Goal: Find specific page/section: Find specific page/section

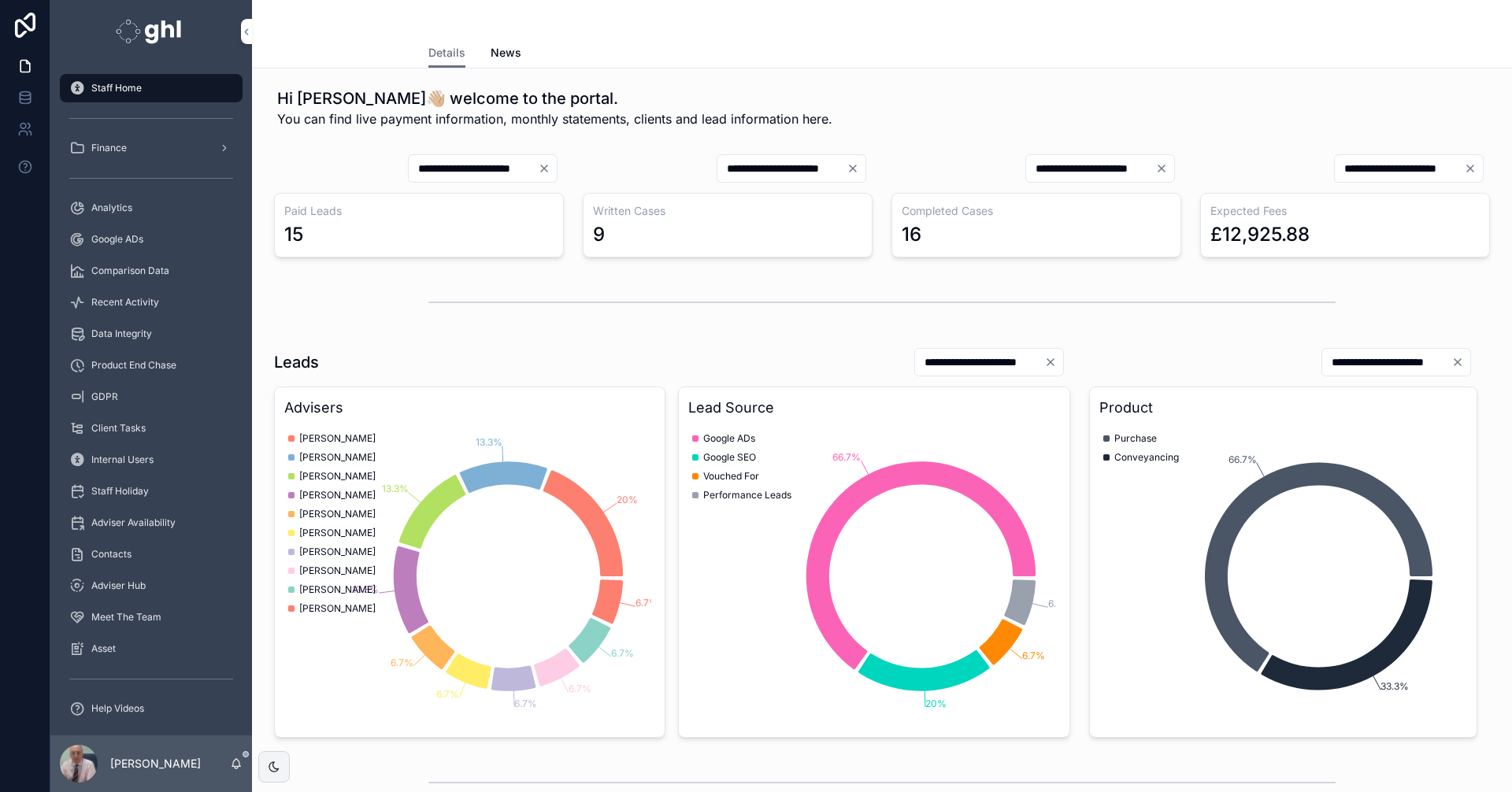
drag, startPoint x: 124, startPoint y: 301, endPoint x: 156, endPoint y: 290, distance: 33.8
click at [124, 301] on span "Recent Activity" at bounding box center [125, 302] width 68 height 13
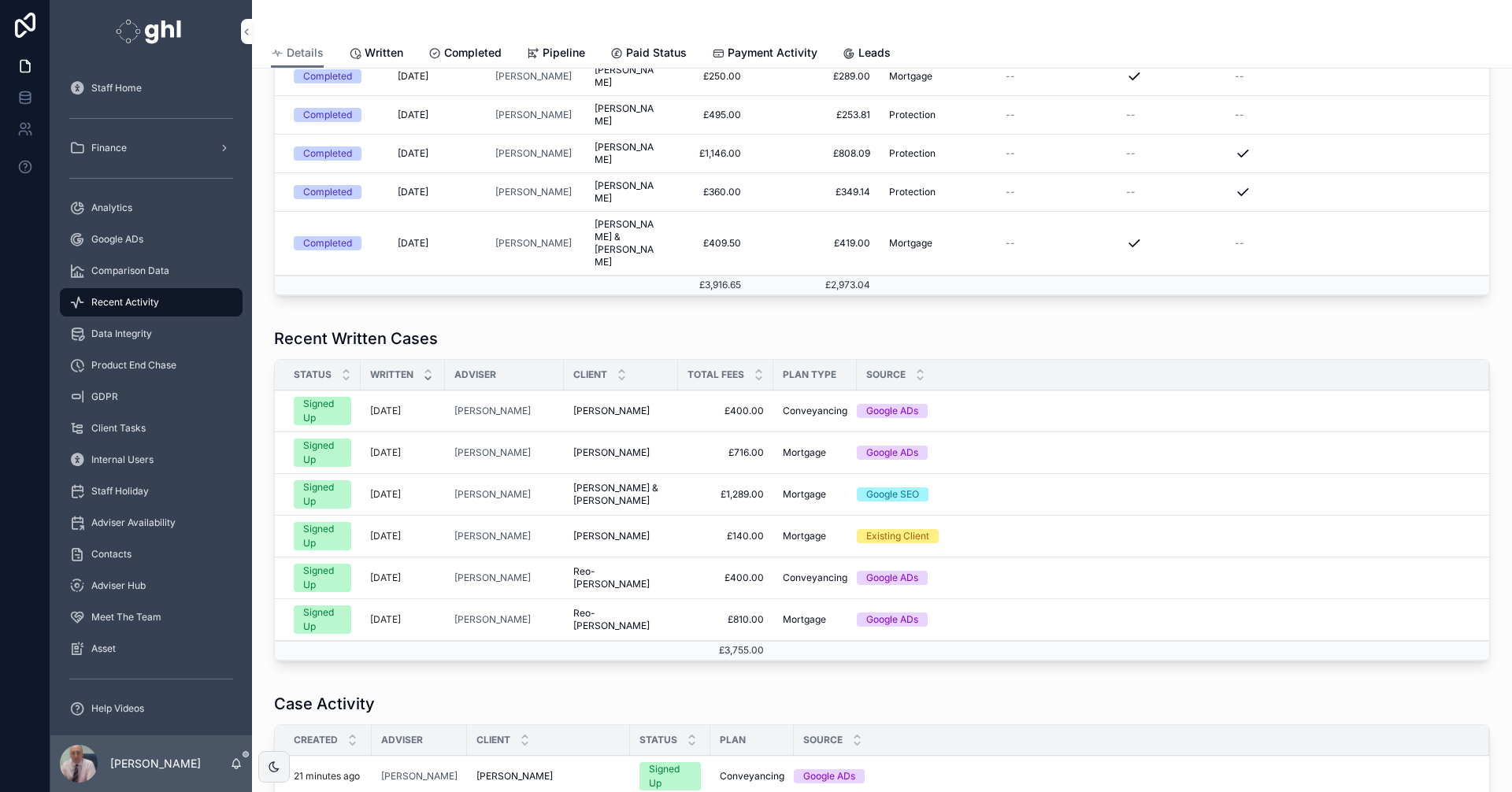
scroll to position [432, 0]
click at [375, 49] on span "Written" at bounding box center [384, 52] width 39 height 16
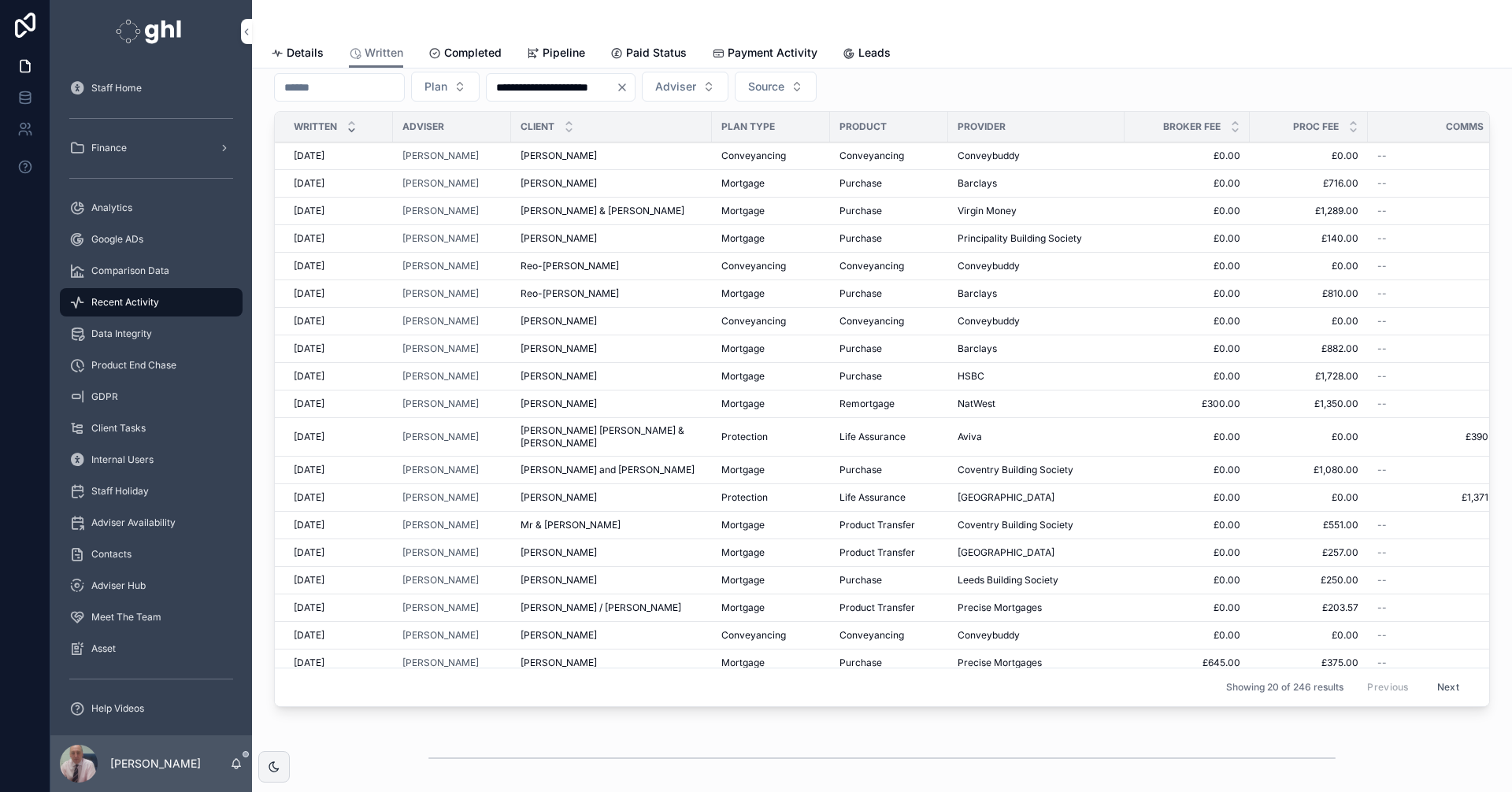
scroll to position [52, 0]
click at [112, 202] on span "Analytics" at bounding box center [111, 207] width 41 height 13
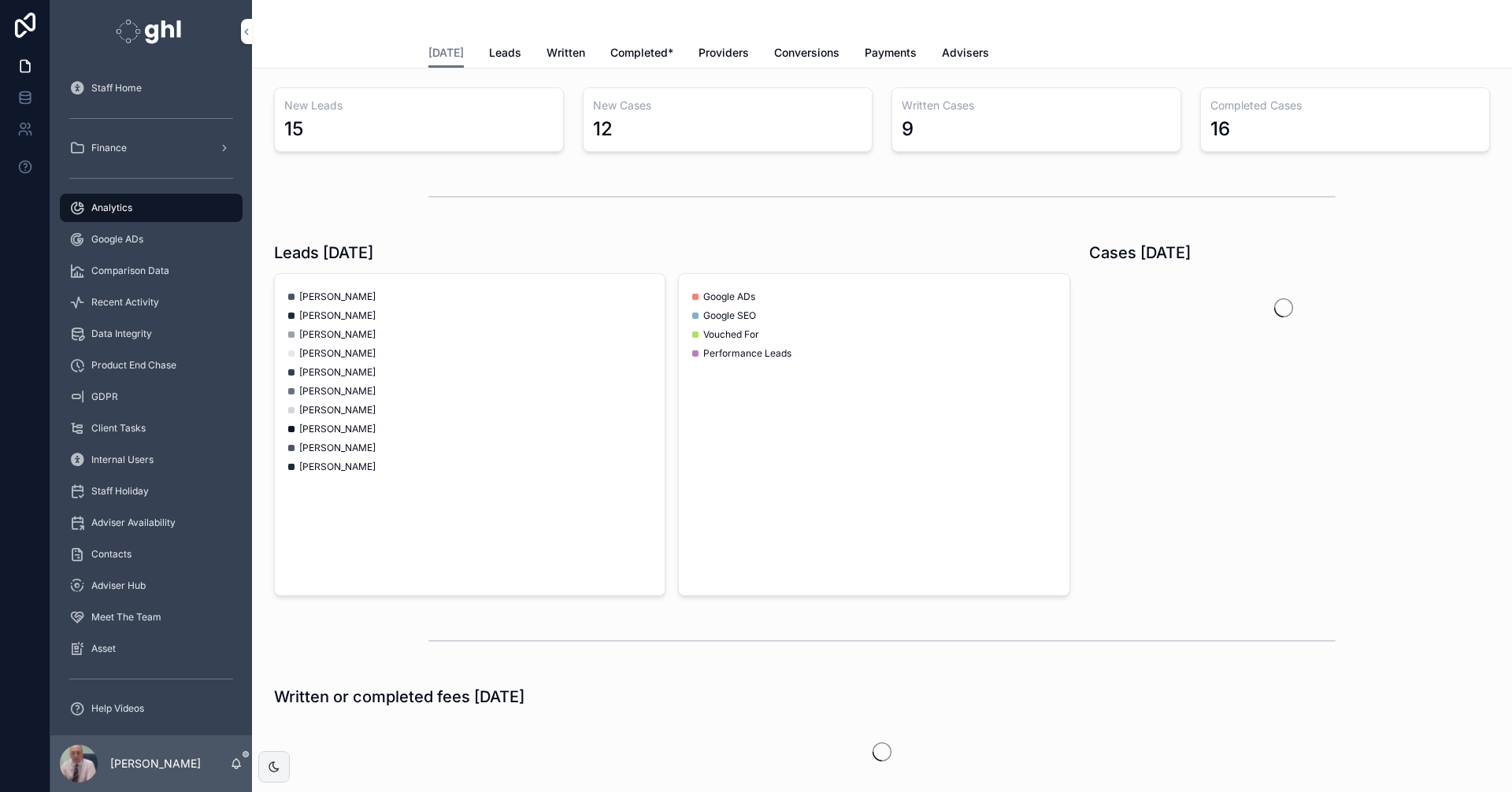
click at [133, 298] on span "Recent Activity" at bounding box center [125, 302] width 68 height 13
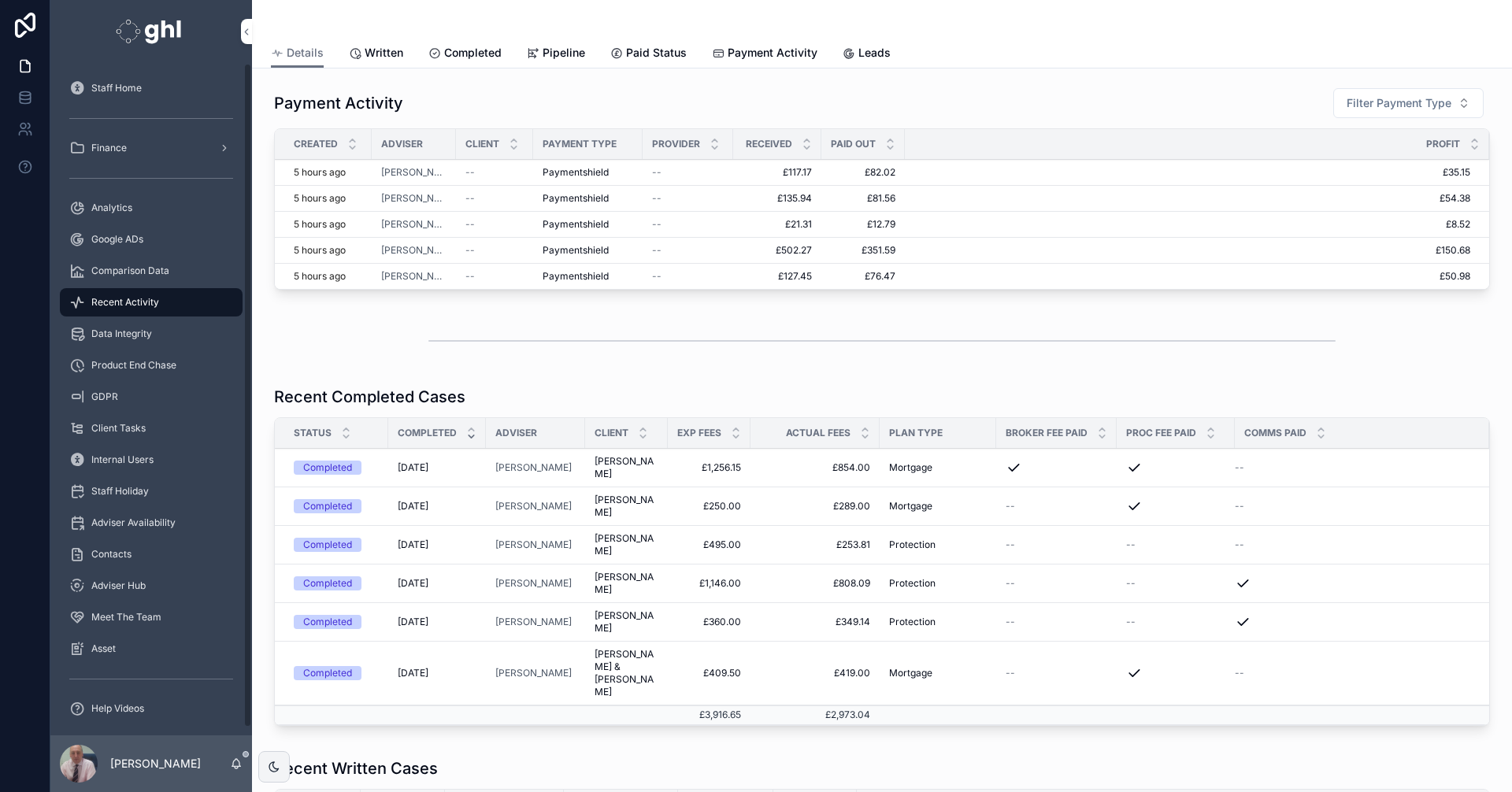
click at [111, 204] on span "Analytics" at bounding box center [111, 207] width 41 height 13
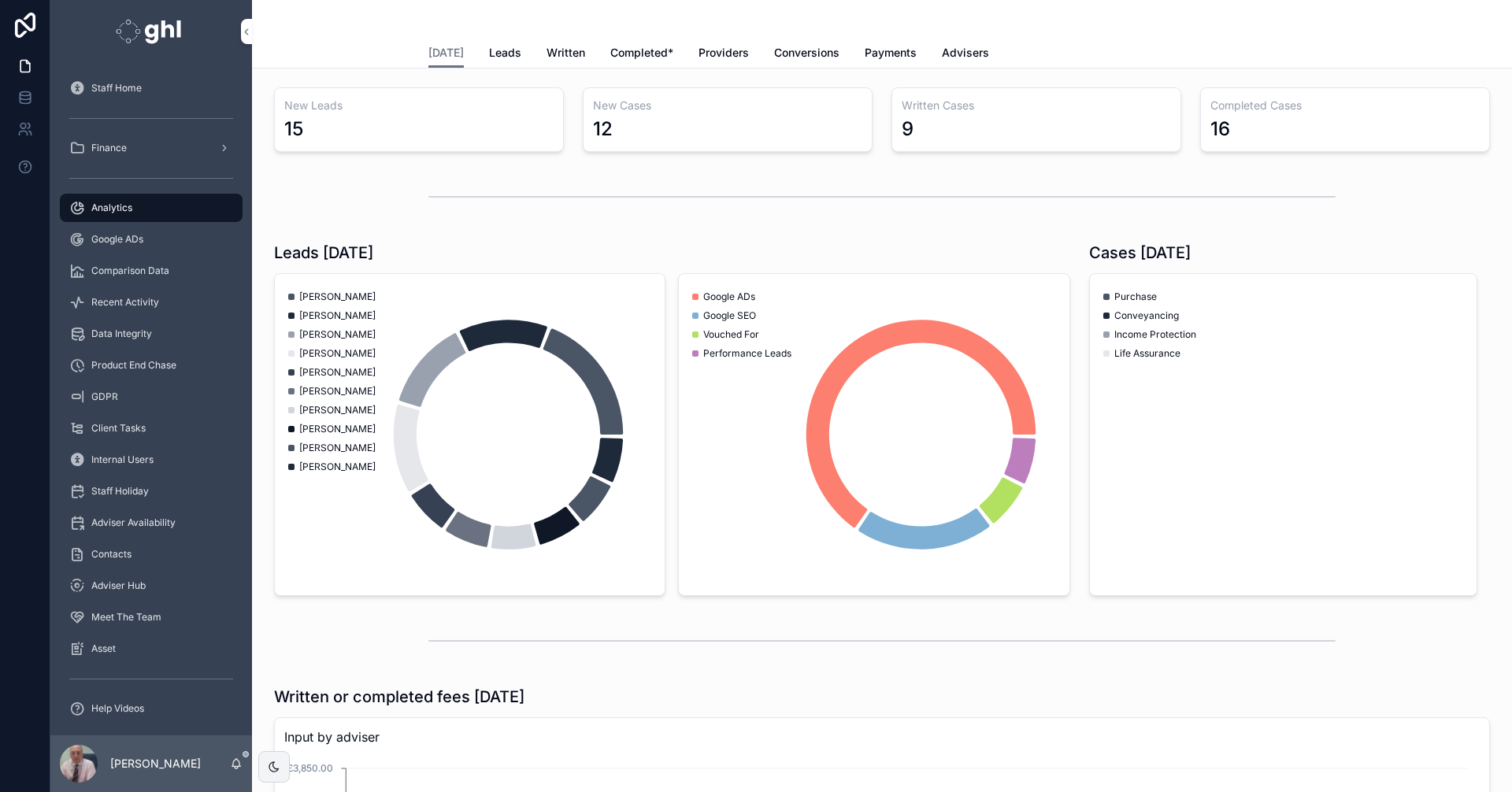
click at [569, 49] on span "Written" at bounding box center [566, 52] width 39 height 16
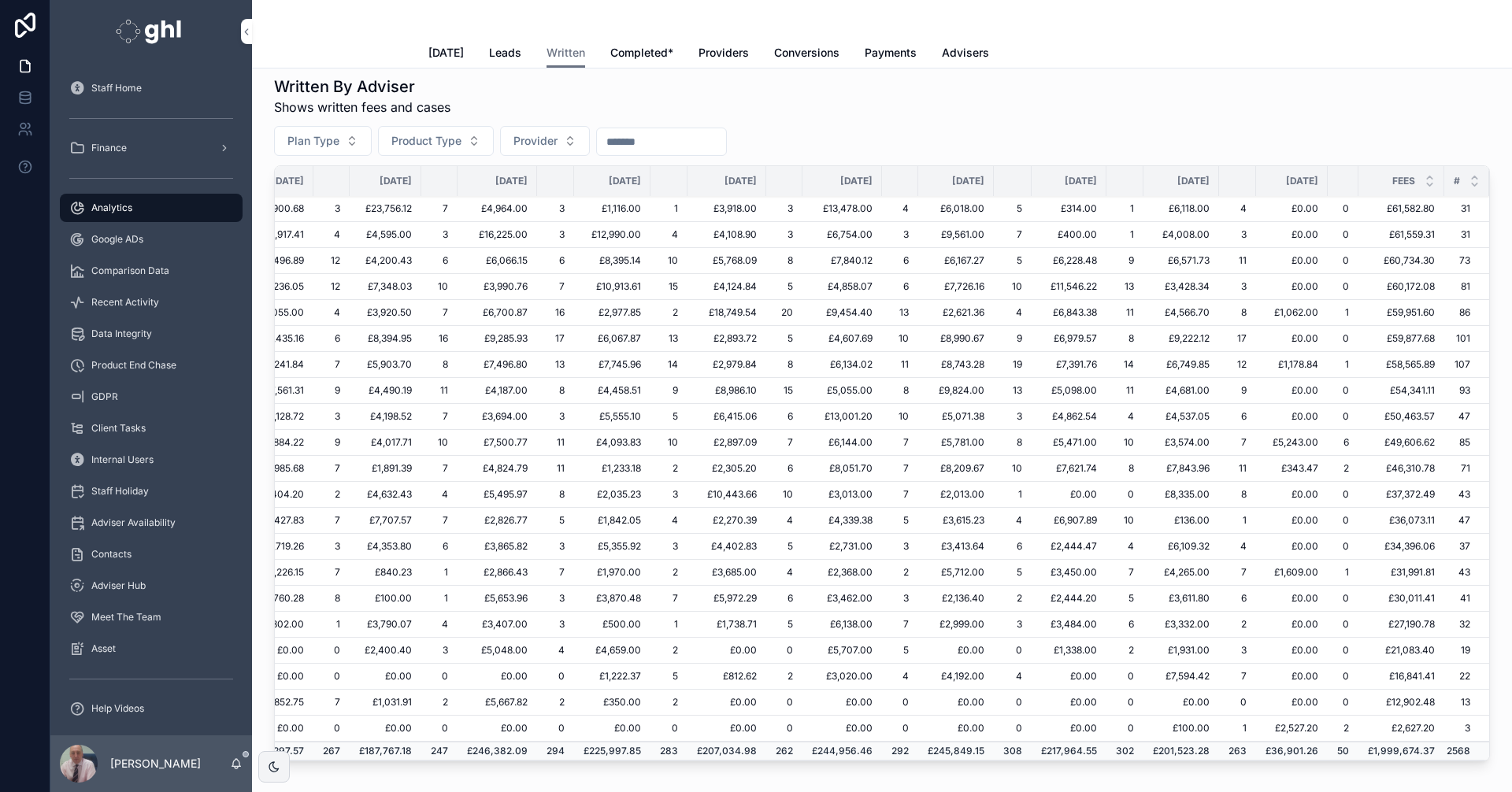
scroll to position [337, 265]
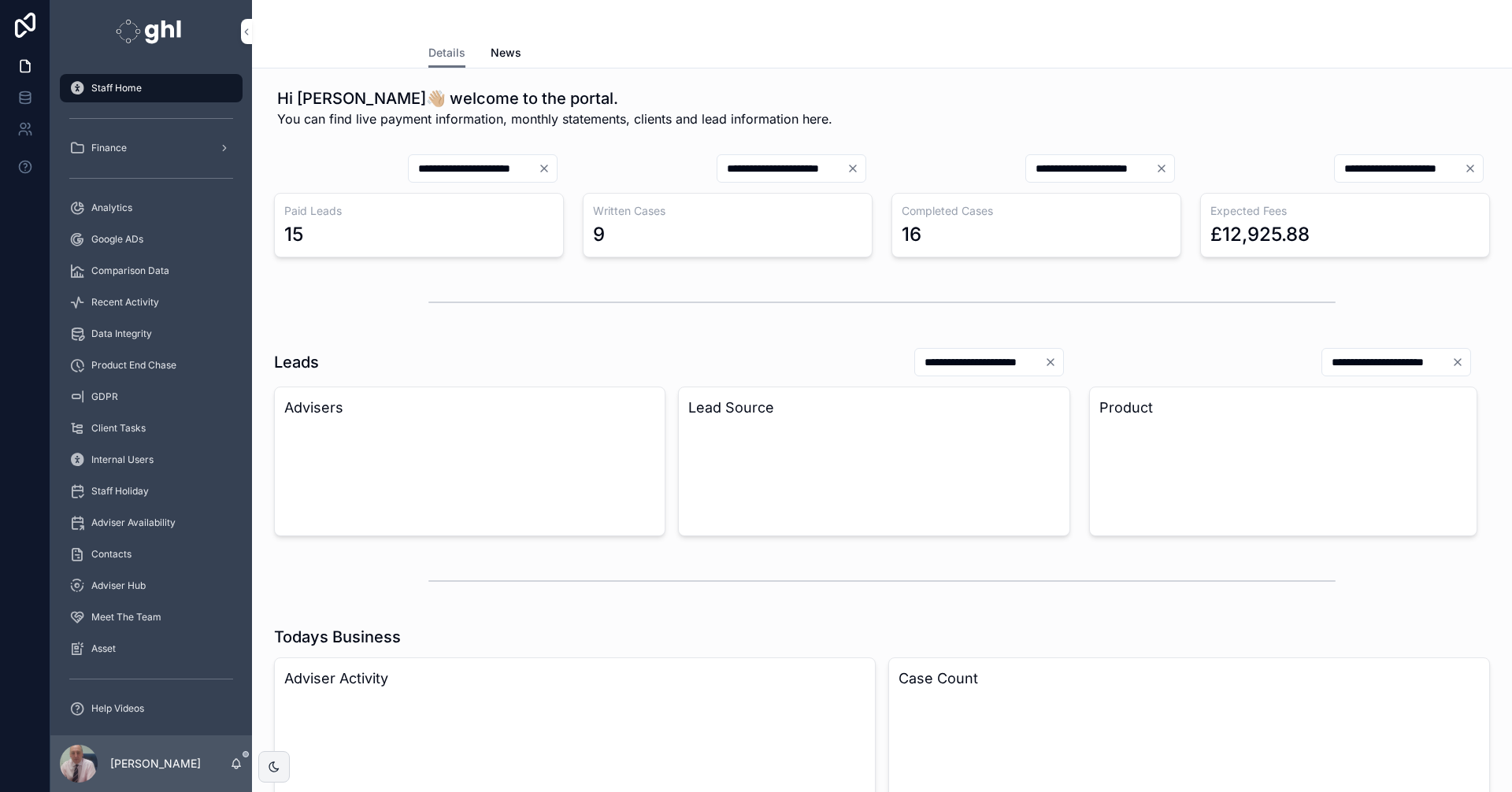
drag, startPoint x: 122, startPoint y: 301, endPoint x: 130, endPoint y: 296, distance: 9.4
click at [122, 301] on span "Recent Activity" at bounding box center [125, 302] width 68 height 13
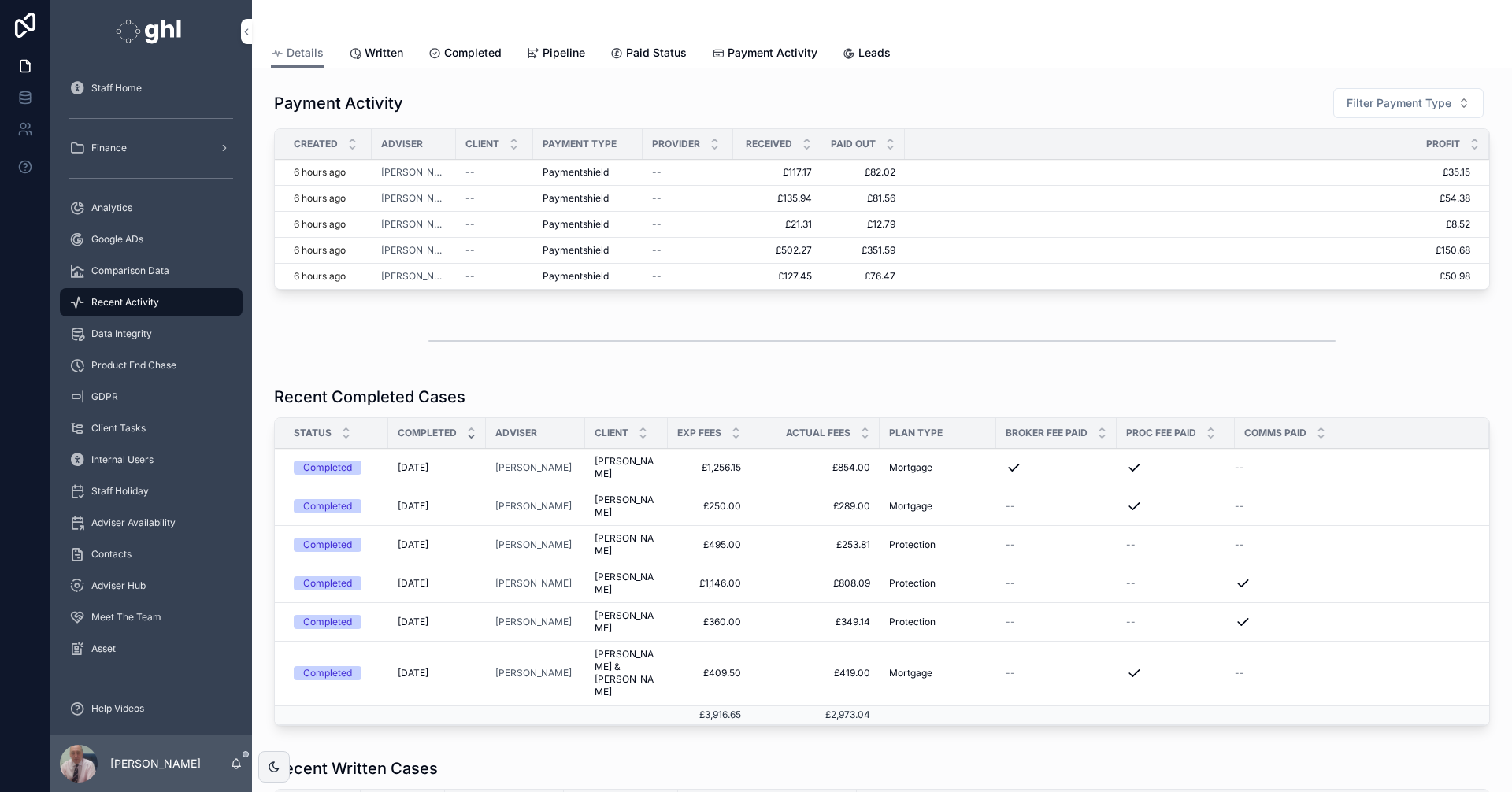
click at [155, 304] on span "Recent Activity" at bounding box center [125, 302] width 68 height 13
click at [385, 46] on span "Written" at bounding box center [384, 52] width 39 height 16
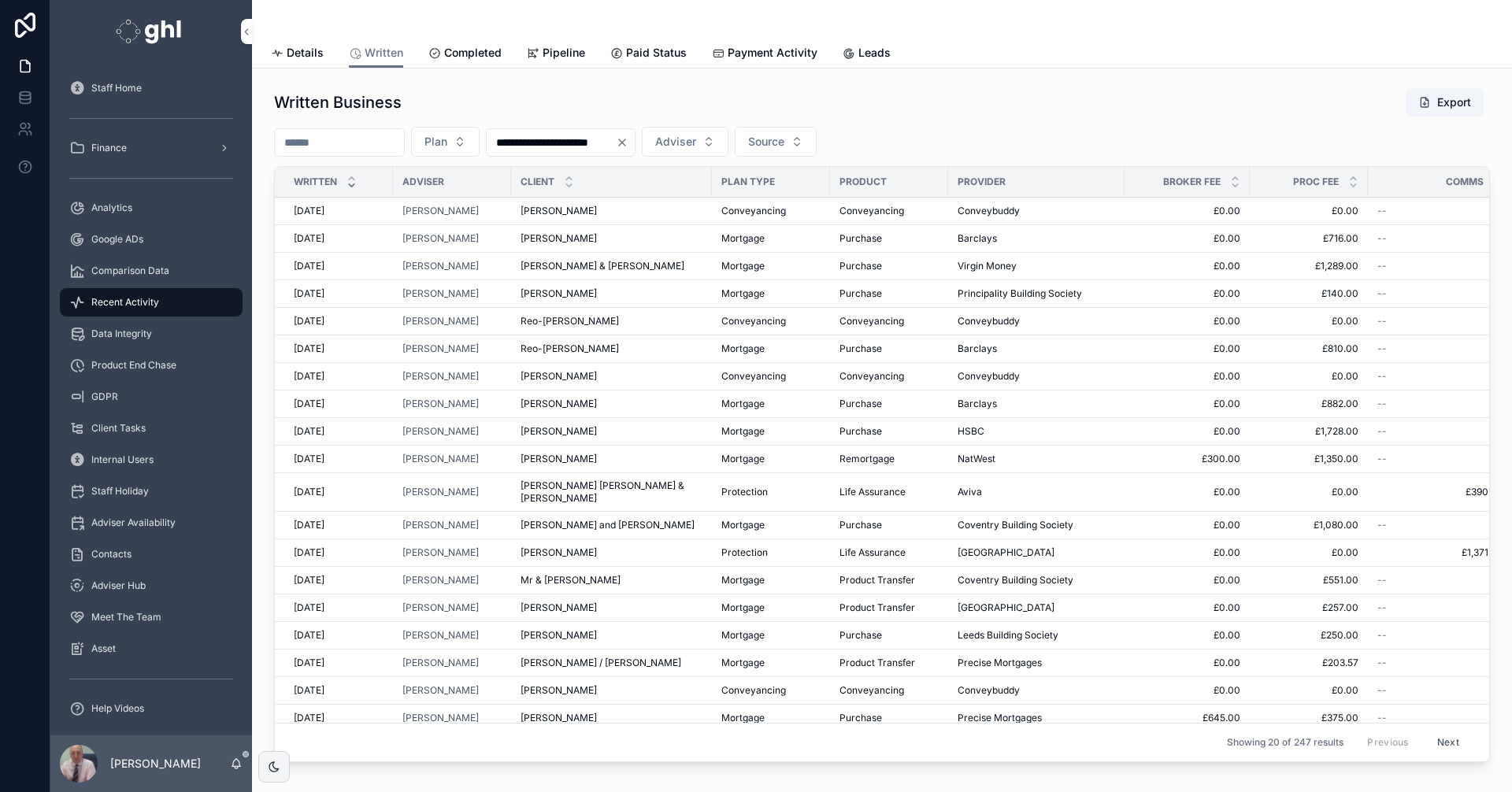
click at [728, 143] on button "Adviser" at bounding box center [685, 141] width 87 height 30
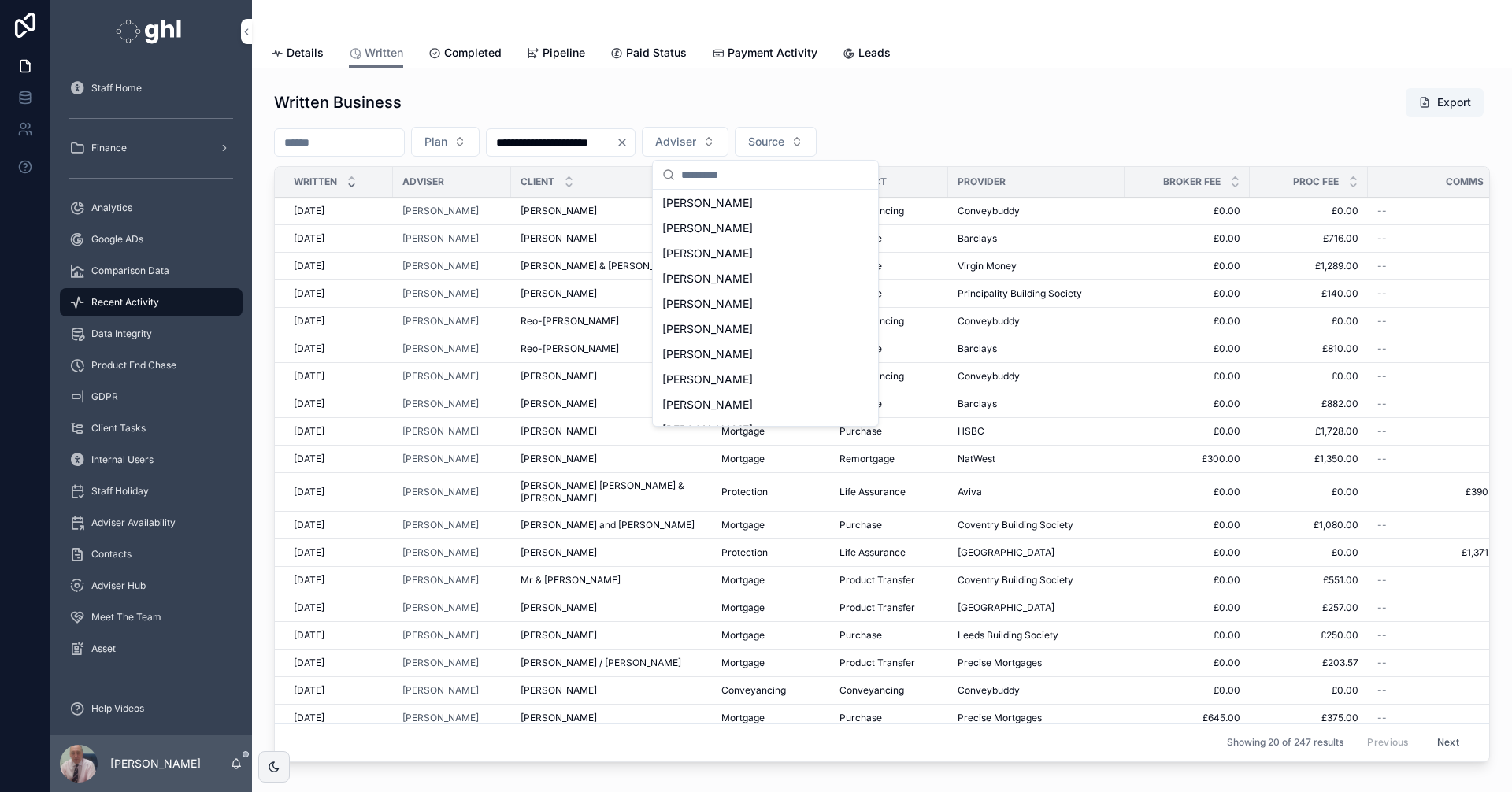
scroll to position [176, 0]
click at [716, 357] on span "[PERSON_NAME]" at bounding box center [707, 357] width 90 height 16
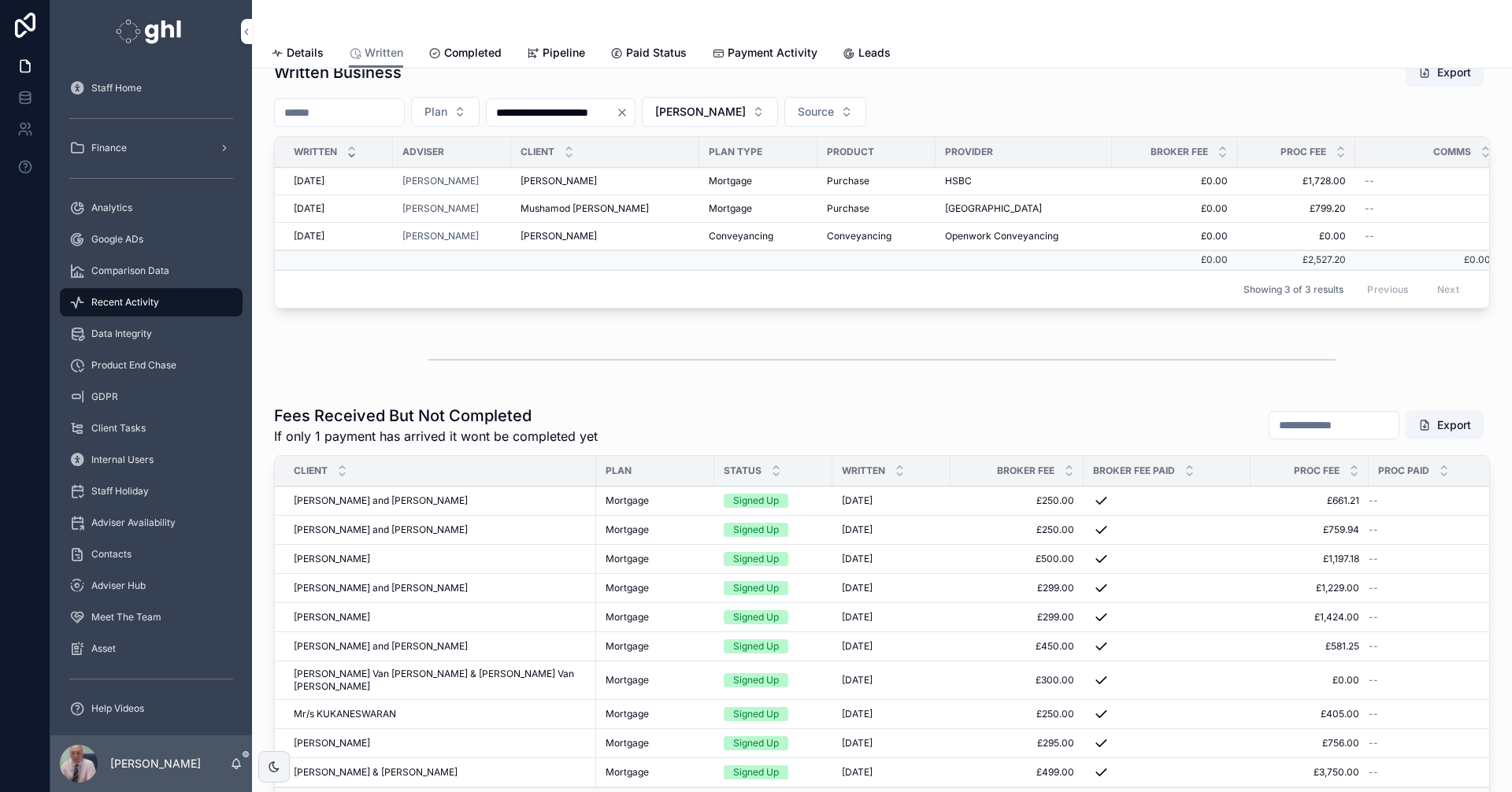
scroll to position [28, 0]
click at [116, 203] on span "Analytics" at bounding box center [111, 207] width 41 height 13
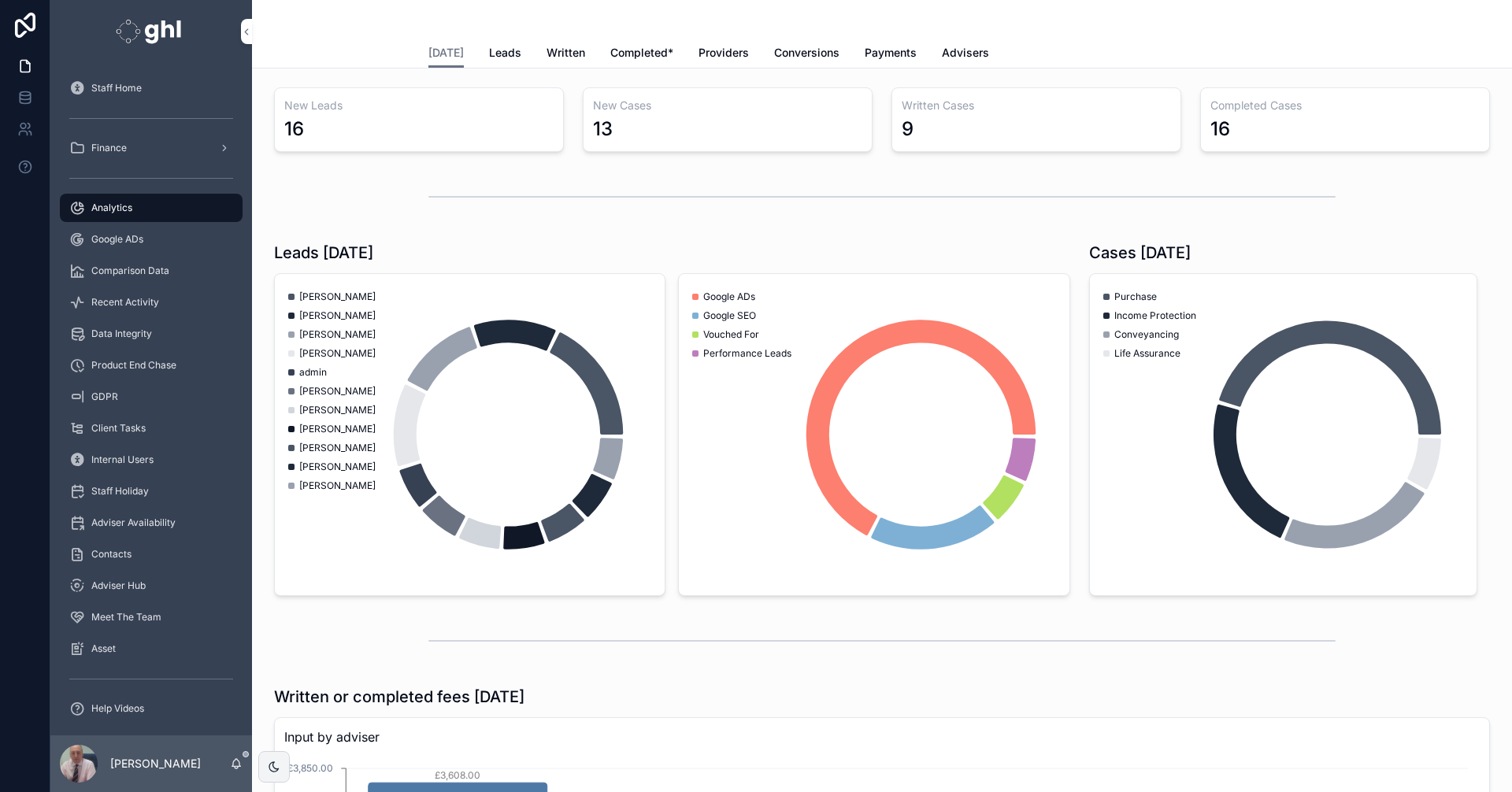
click at [560, 50] on span "Written" at bounding box center [566, 52] width 39 height 16
